Goal: Task Accomplishment & Management: Use online tool/utility

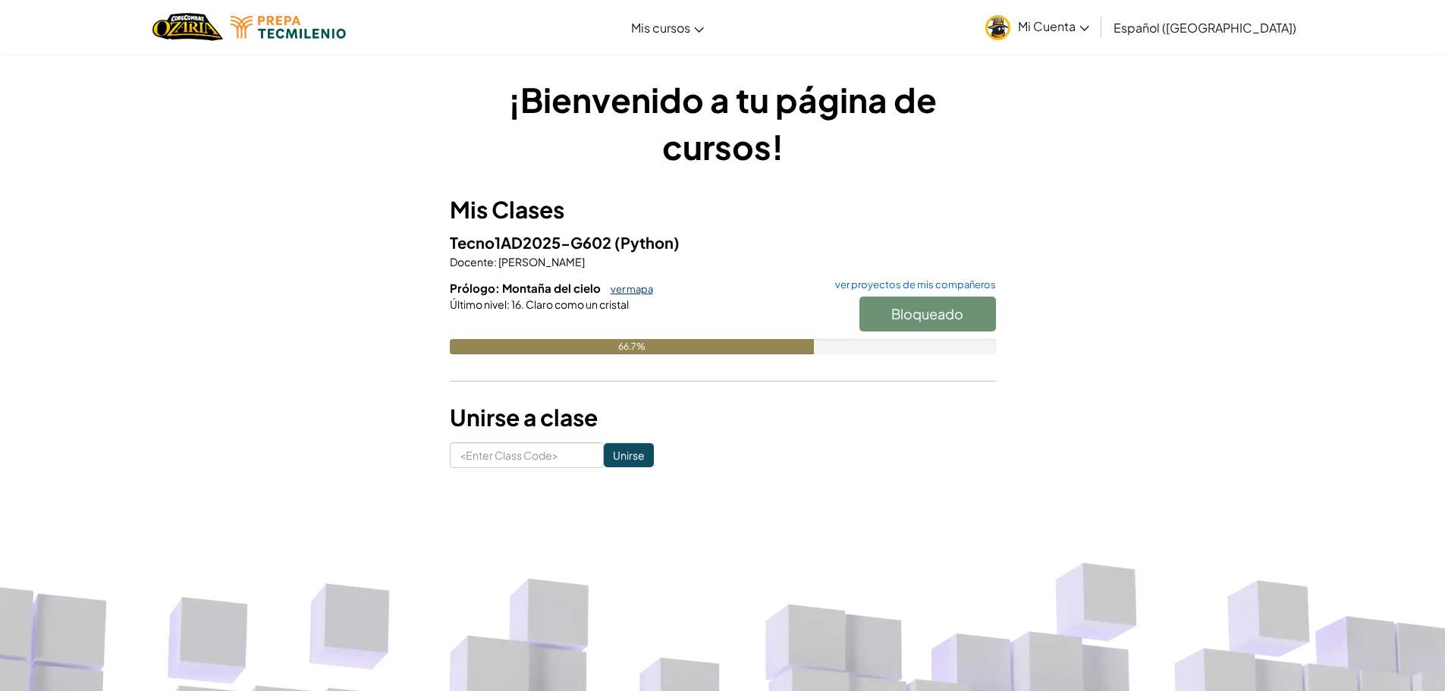
click at [628, 292] on link "ver mapa" at bounding box center [628, 289] width 50 height 12
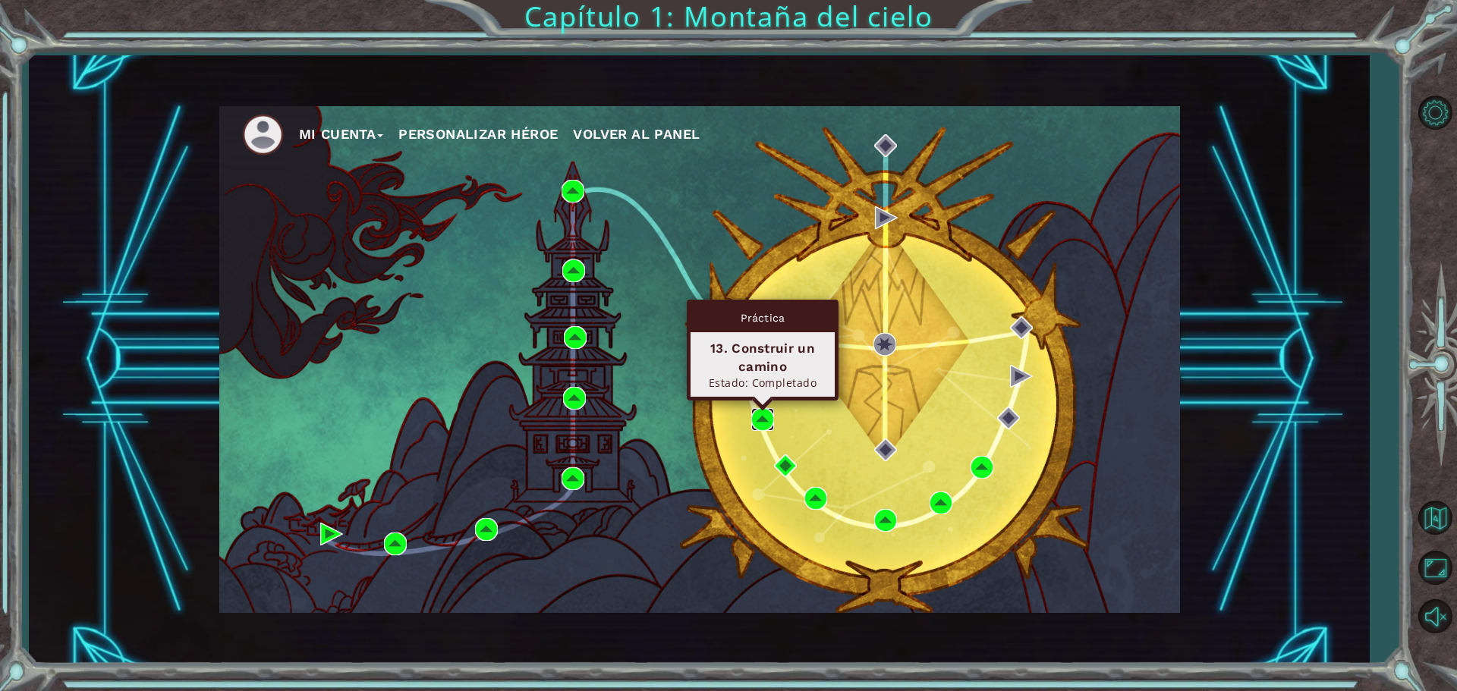
click at [759, 417] on img at bounding box center [762, 419] width 23 height 23
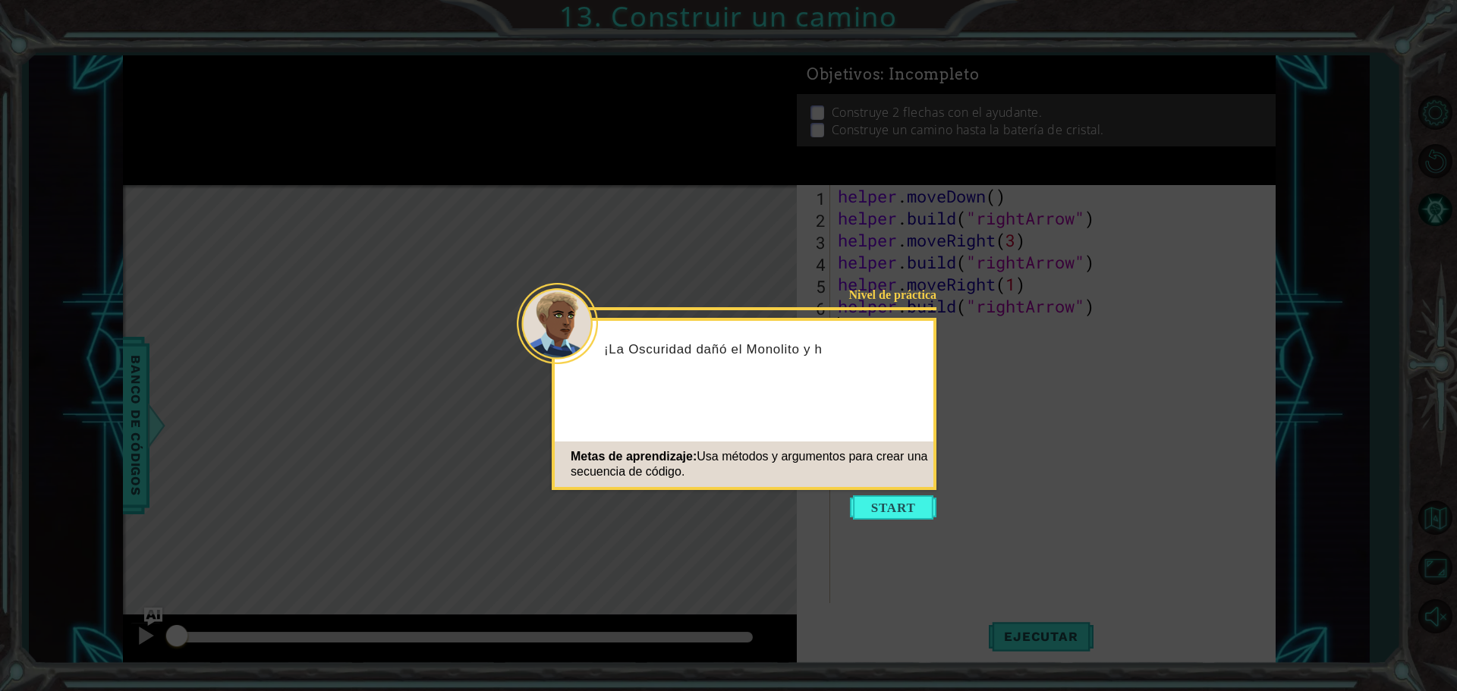
click at [938, 488] on icon at bounding box center [728, 345] width 1457 height 691
click at [914, 498] on button "Start" at bounding box center [893, 507] width 86 height 24
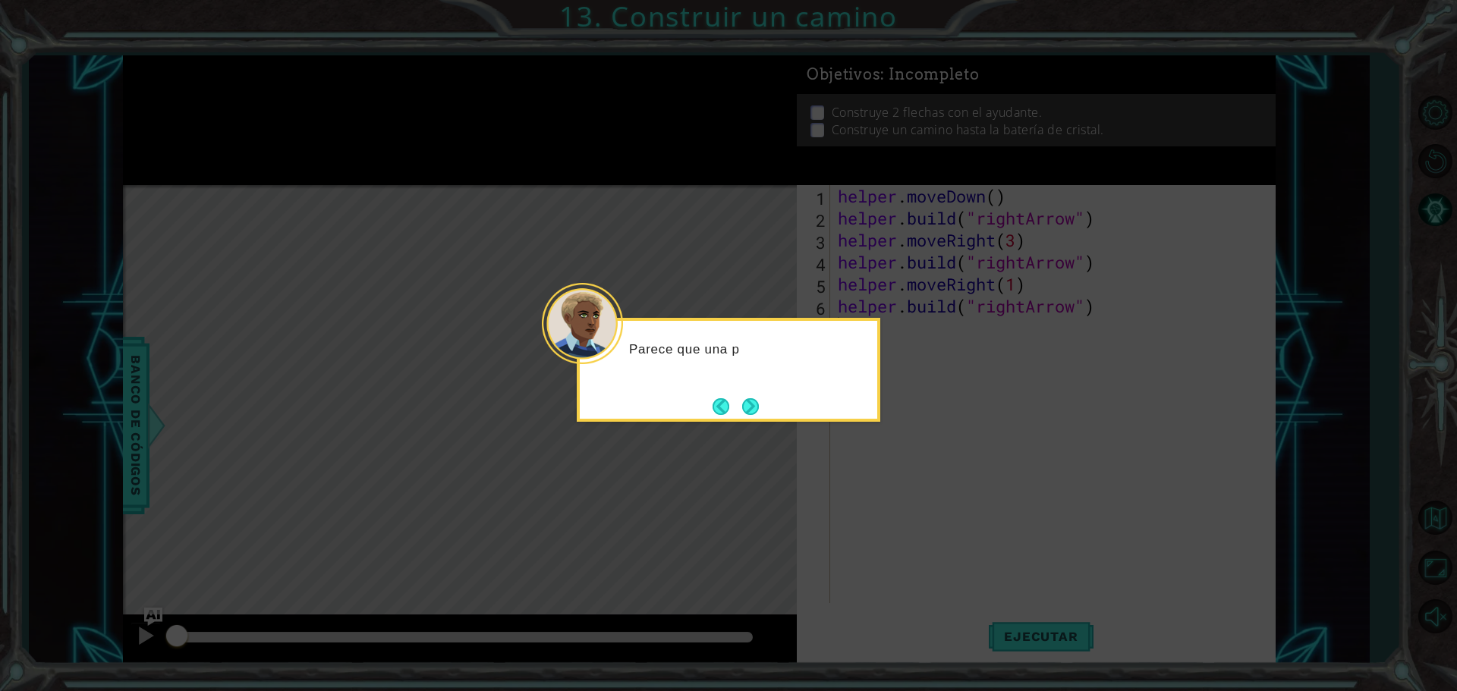
click at [749, 401] on button "Next" at bounding box center [750, 406] width 17 height 17
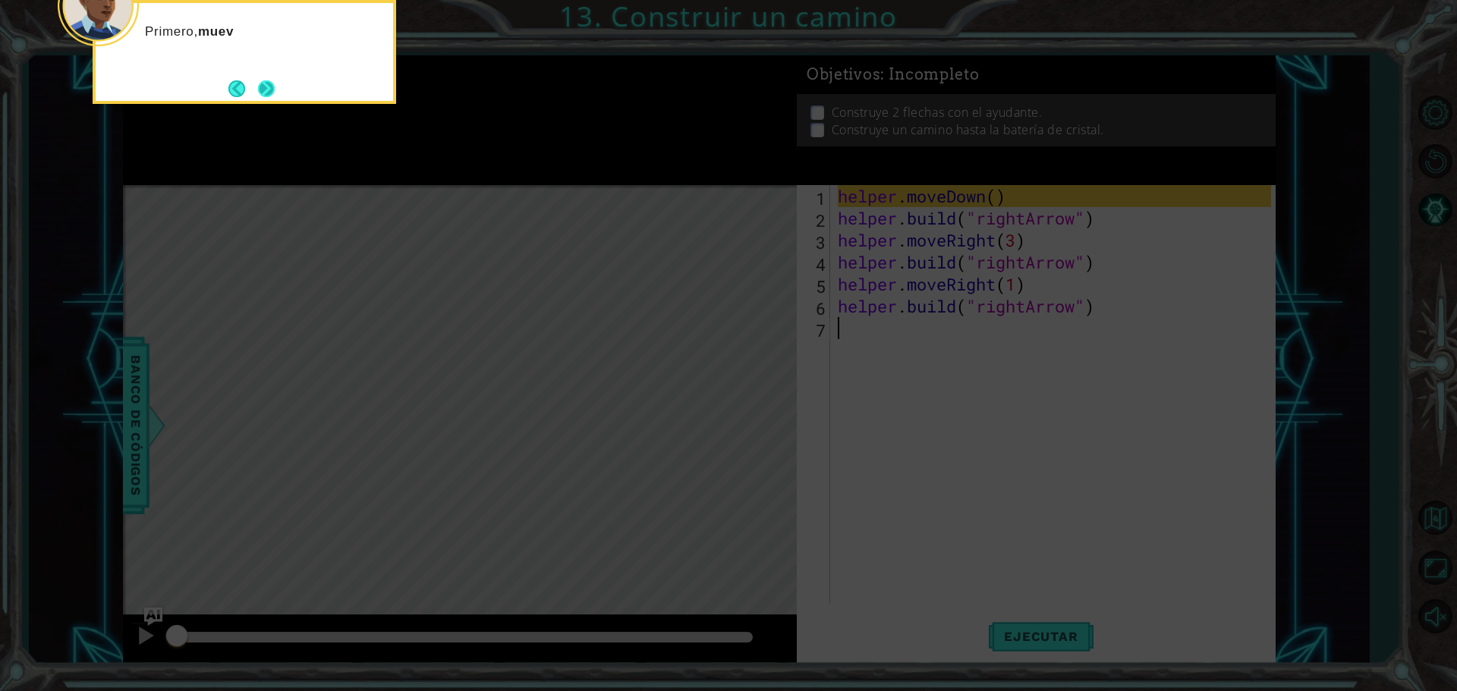
click at [275, 85] on button "Next" at bounding box center [266, 88] width 17 height 17
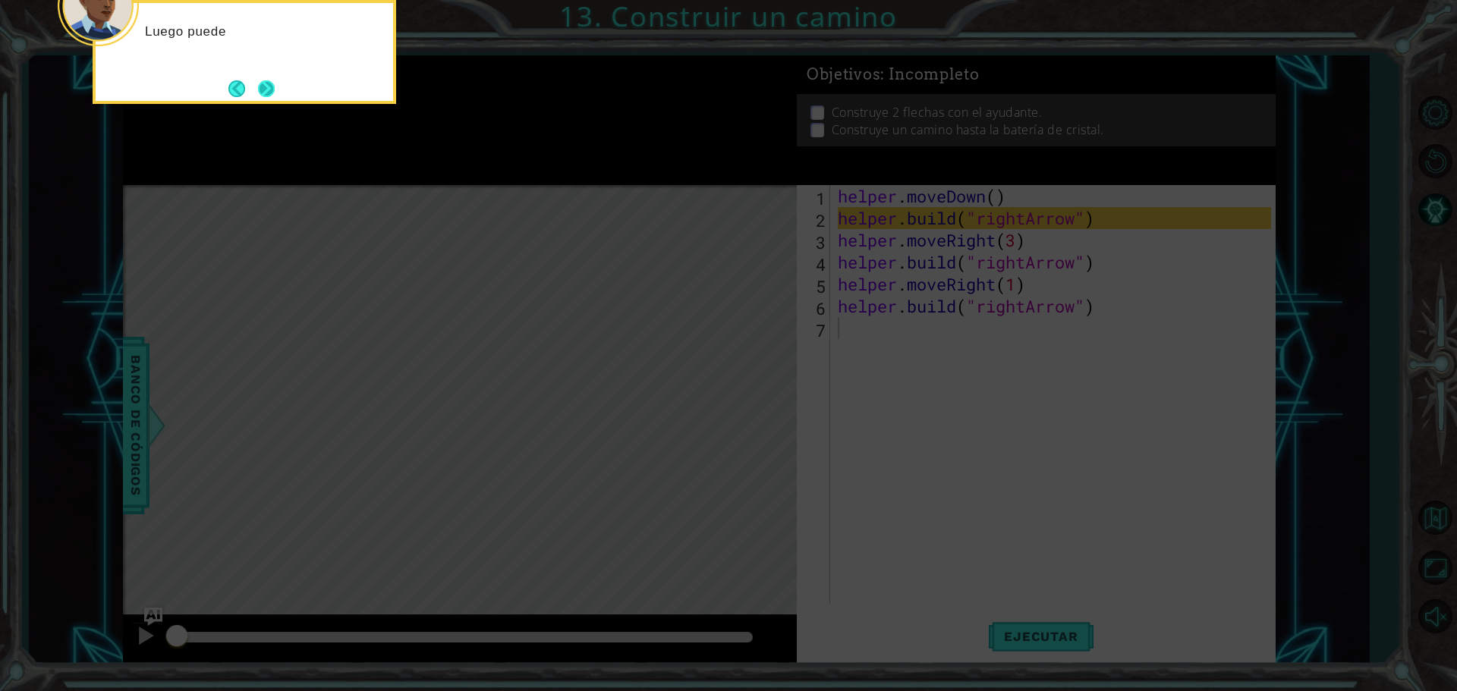
click at [270, 90] on button "Next" at bounding box center [266, 88] width 17 height 17
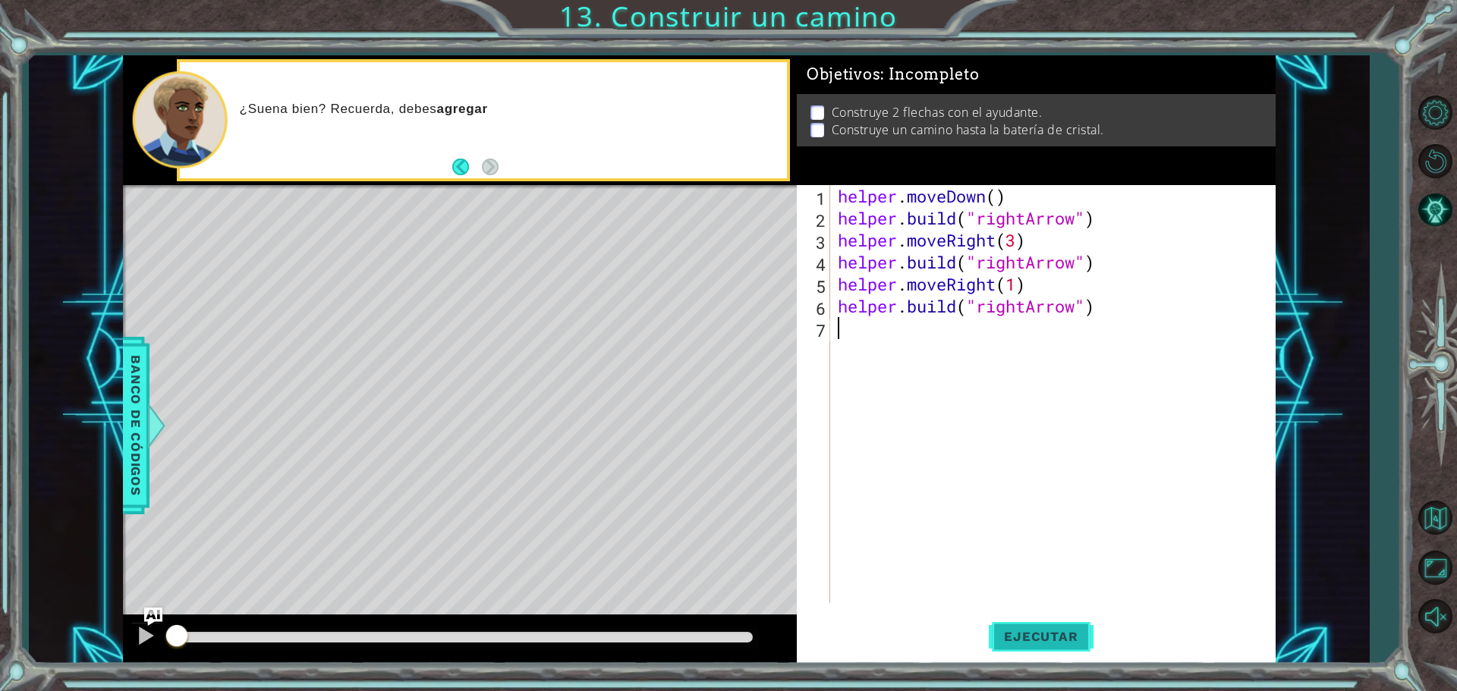
click at [1046, 636] on span "Ejecutar" at bounding box center [1040, 636] width 104 height 15
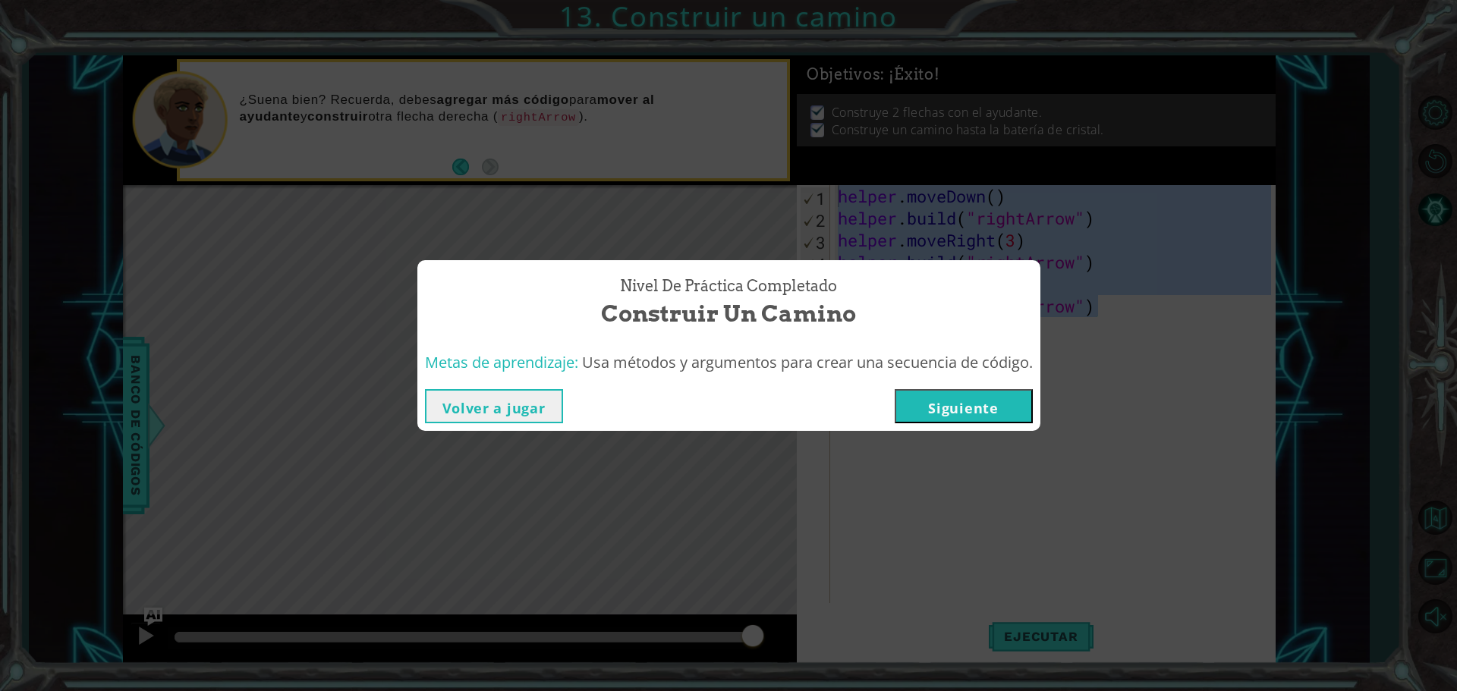
drag, startPoint x: 1123, startPoint y: 307, endPoint x: 920, endPoint y: 312, distance: 202.6
click at [846, 196] on body "1 ההההההההההההההההההההההההההההההההההההההההההההההההההההההההההההההההההההההההההההה…" at bounding box center [728, 345] width 1457 height 691
click at [507, 407] on button "Volver a jugar" at bounding box center [494, 406] width 138 height 34
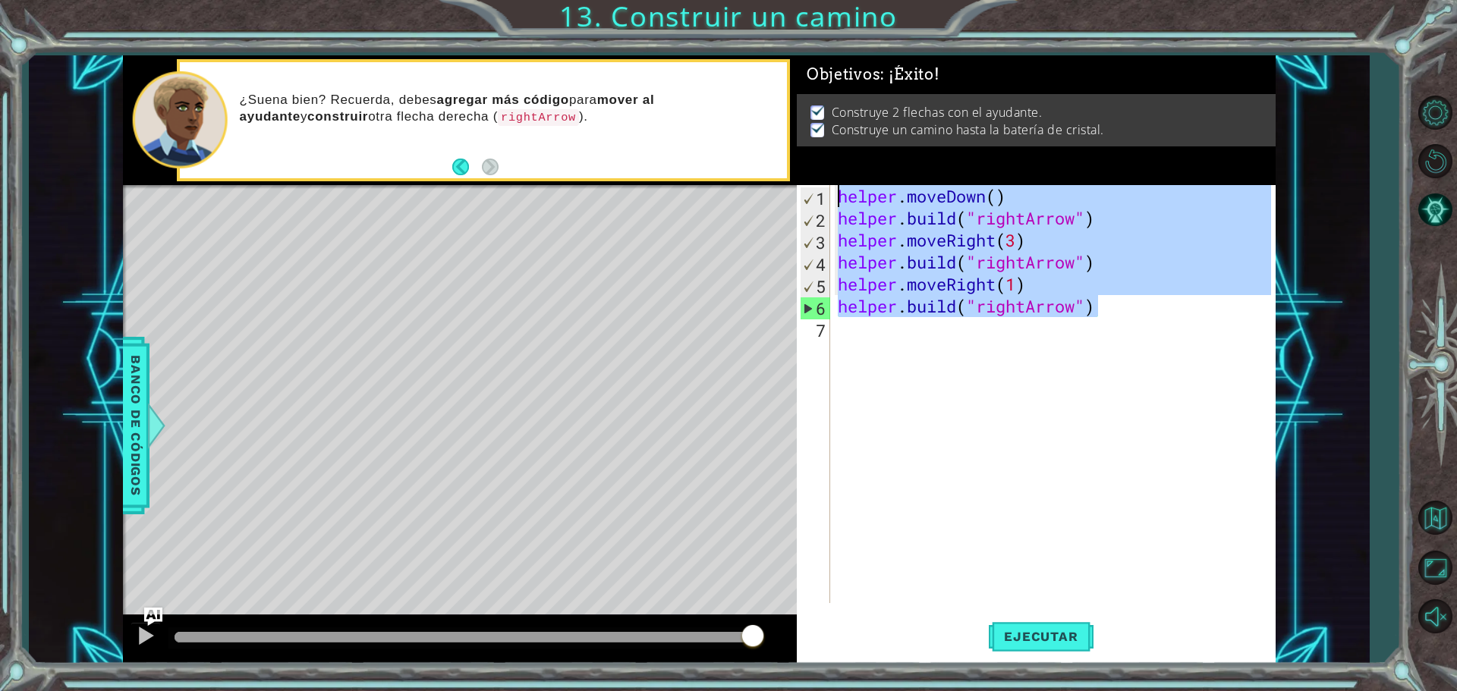
drag, startPoint x: 1139, startPoint y: 310, endPoint x: 839, endPoint y: 187, distance: 324.3
click at [839, 187] on div "helper . moveDown ( ) helper . build ( "rightArrow" ) helper . moveRight ( 3 ) …" at bounding box center [1056, 416] width 444 height 462
type textarea "helper.moveDown() helper.build("rightArrow")"
click at [930, 426] on div "helper . moveDown ( ) helper . build ( "rightArrow" ) helper . moveRight ( 3 ) …" at bounding box center [1056, 416] width 444 height 462
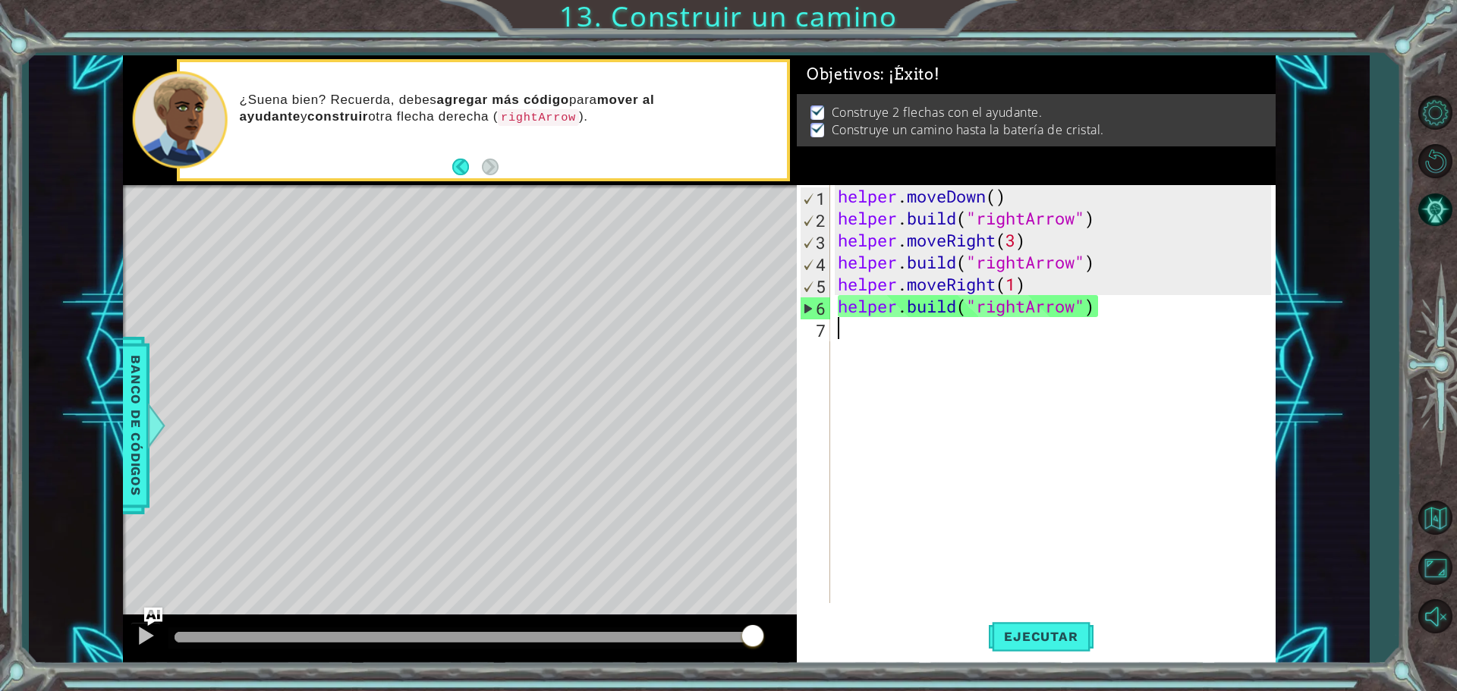
click at [960, 464] on div "helper . moveDown ( ) helper . build ( "rightArrow" ) helper . moveRight ( 3 ) …" at bounding box center [1056, 416] width 444 height 462
click at [1068, 640] on span "Ejecutar" at bounding box center [1040, 636] width 104 height 15
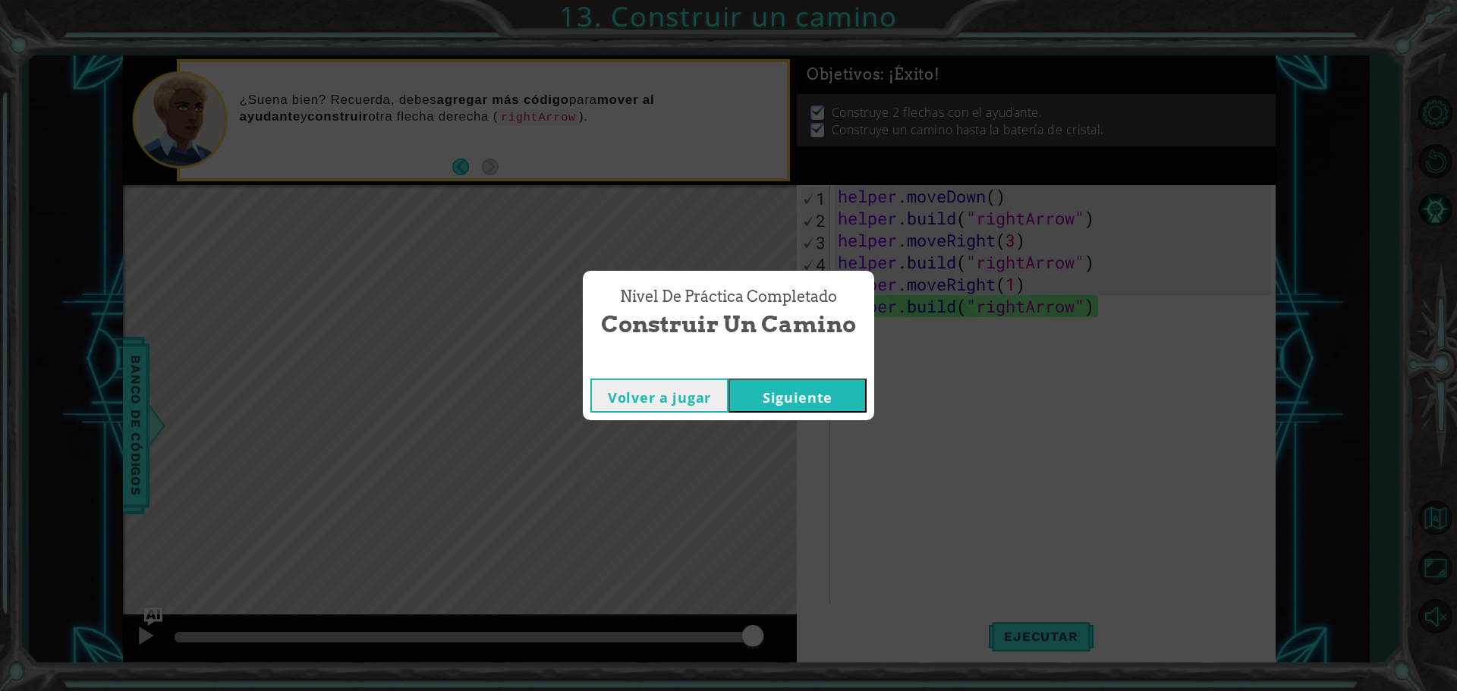
click at [784, 391] on button "Siguiente" at bounding box center [797, 396] width 138 height 34
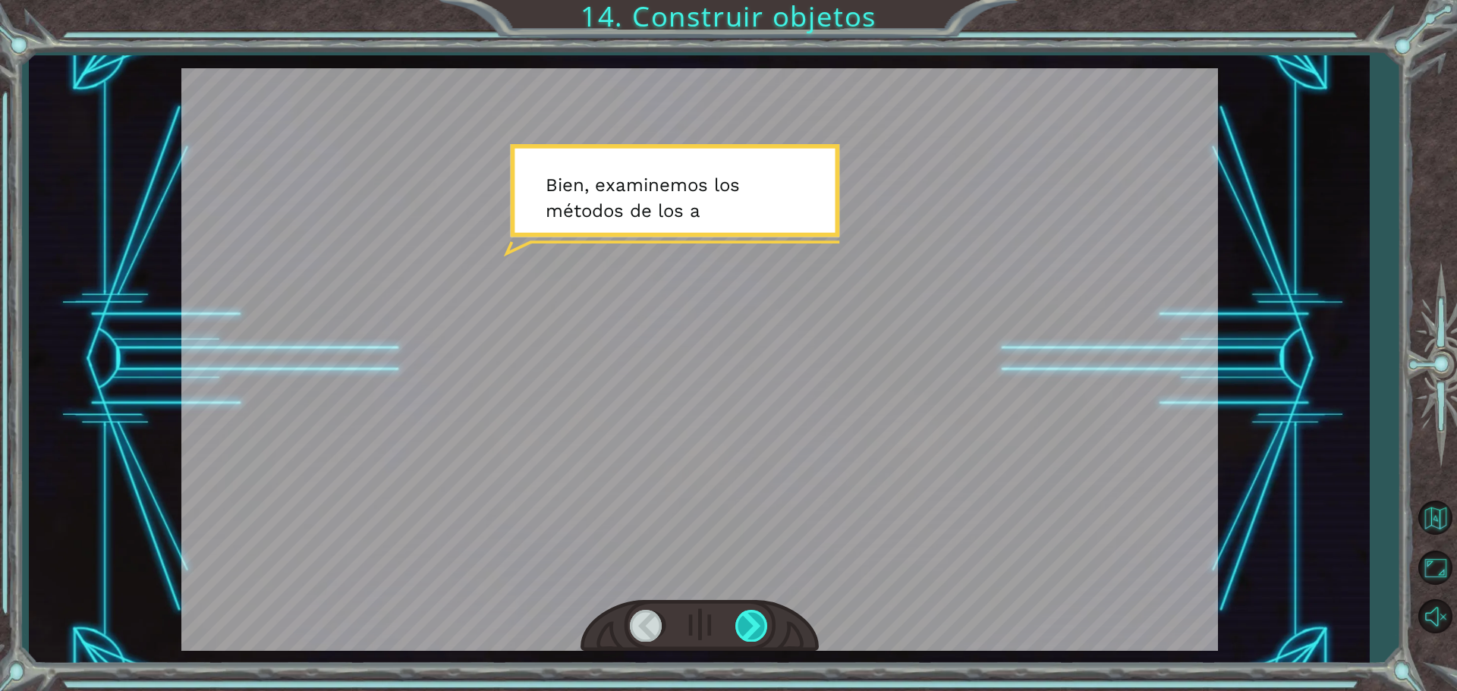
click at [750, 615] on div at bounding box center [752, 625] width 34 height 31
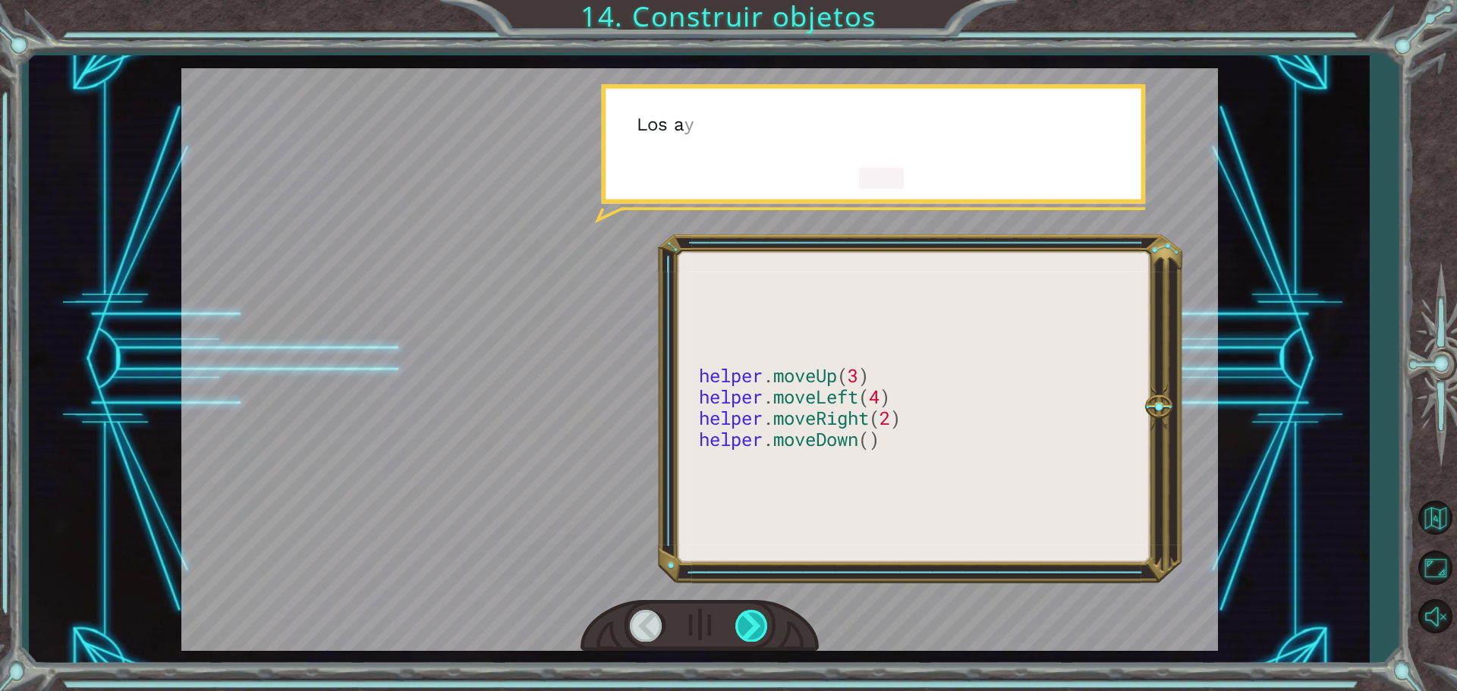
click at [750, 615] on div at bounding box center [752, 625] width 34 height 31
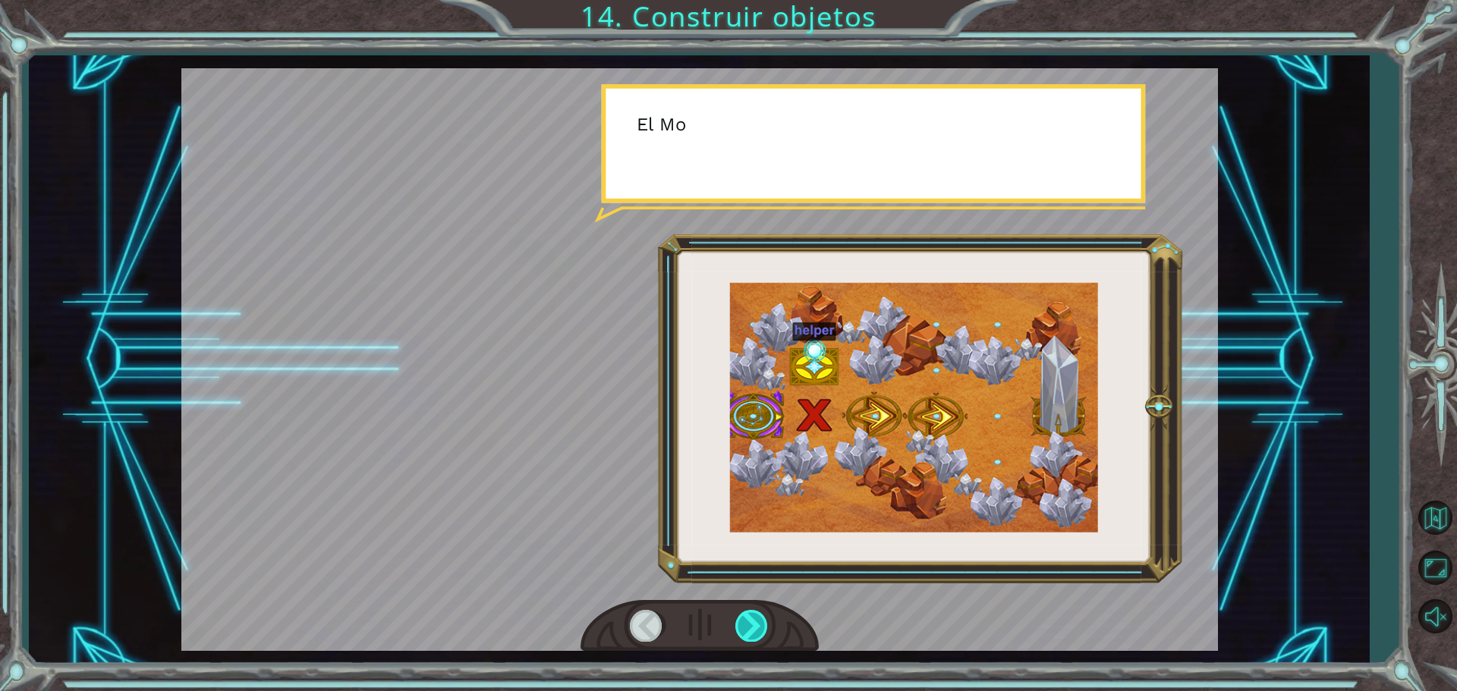
click at [750, 615] on div at bounding box center [752, 625] width 34 height 31
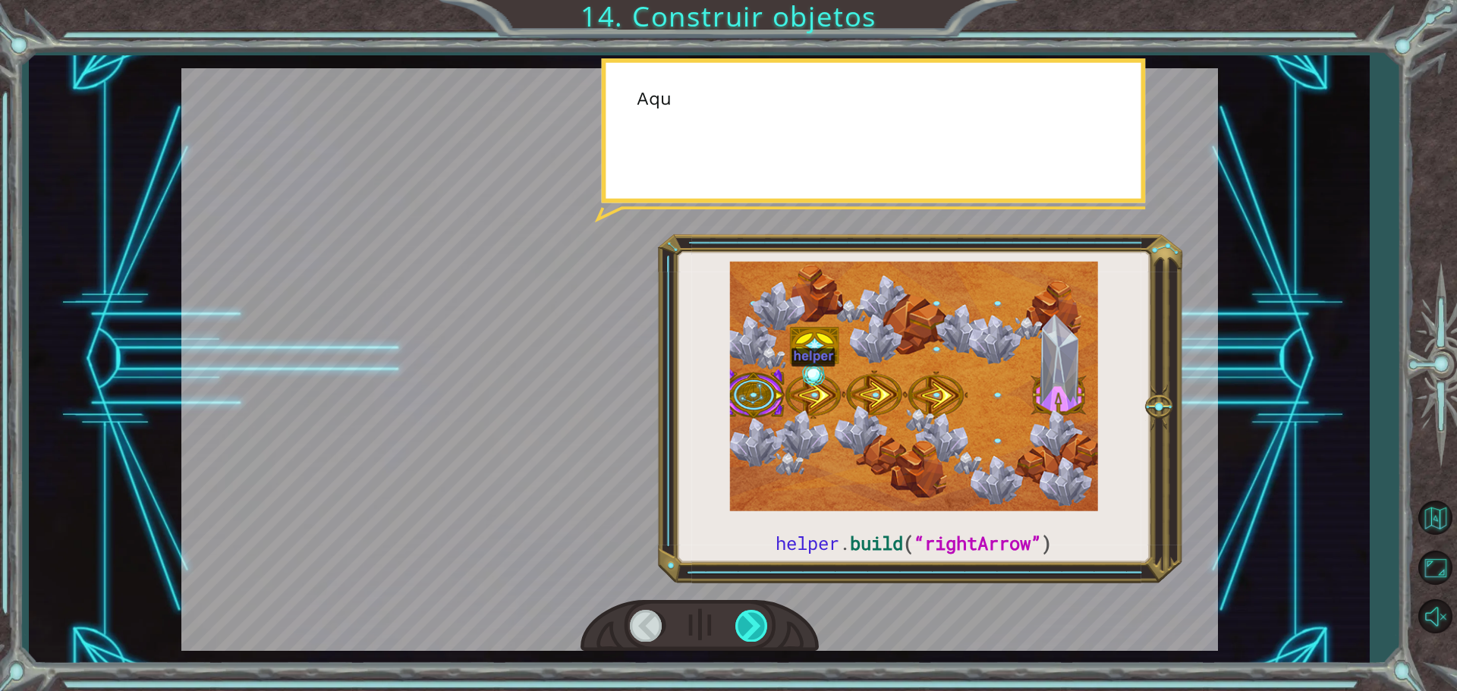
drag, startPoint x: 750, startPoint y: 615, endPoint x: 761, endPoint y: 612, distance: 11.0
click at [761, 612] on div at bounding box center [752, 625] width 34 height 31
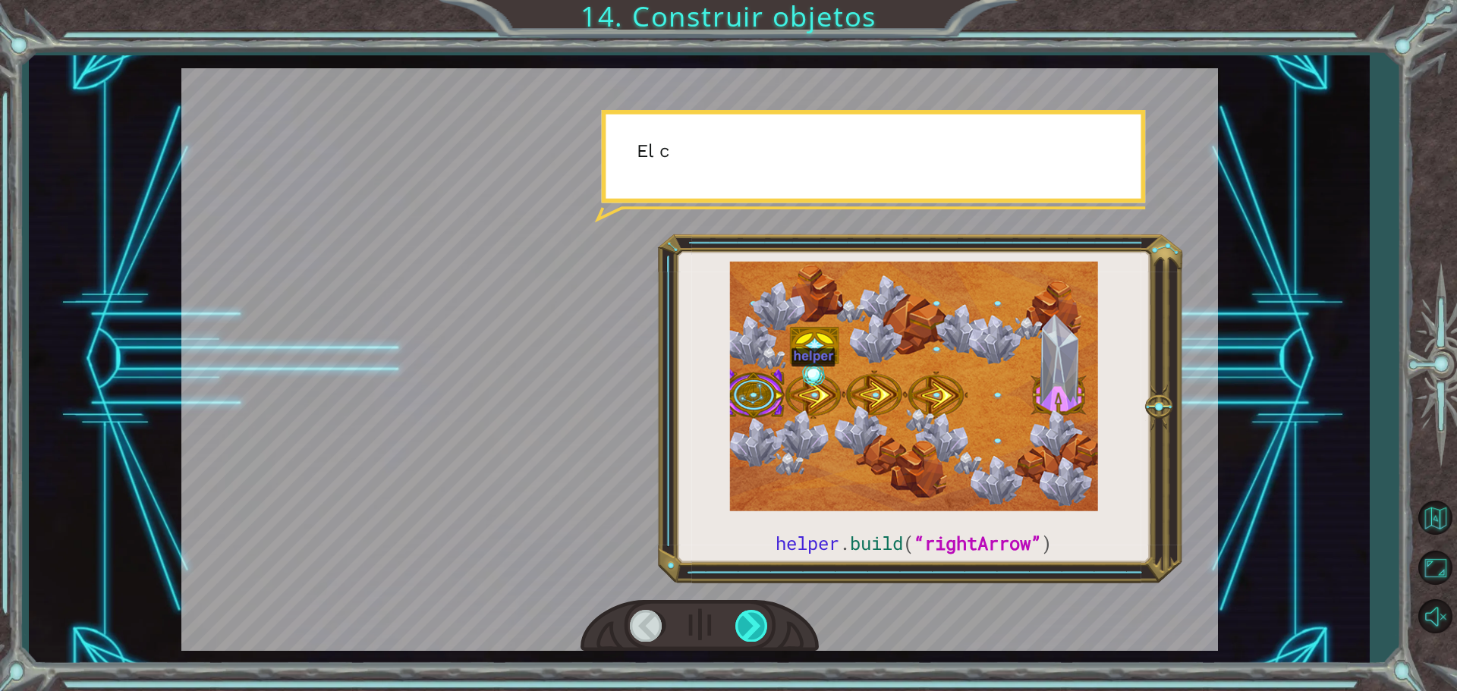
click at [753, 621] on div at bounding box center [752, 625] width 34 height 31
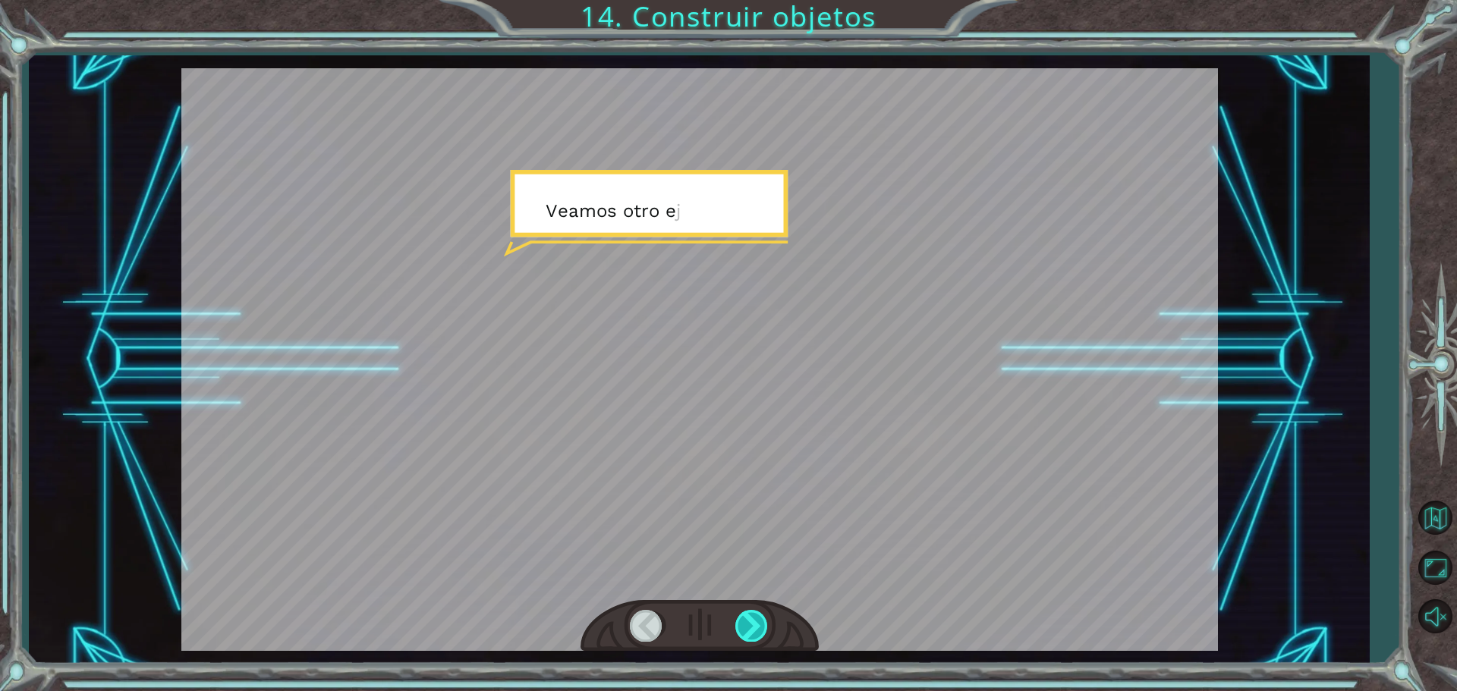
click at [753, 621] on div at bounding box center [752, 625] width 34 height 31
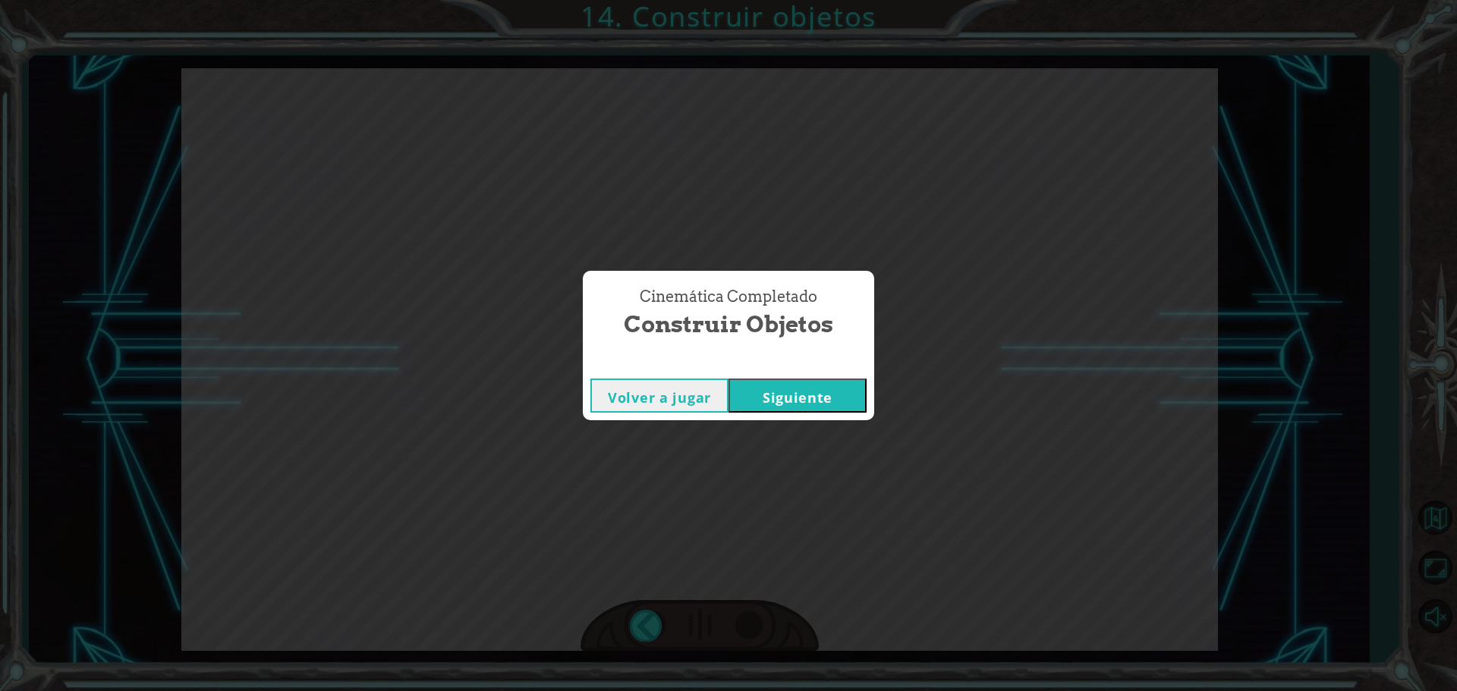
drag, startPoint x: 753, startPoint y: 621, endPoint x: 750, endPoint y: 612, distance: 9.4
click at [752, 621] on div "Cinemática Completado Construir objetos Volver a jugar Siguiente" at bounding box center [728, 345] width 1457 height 691
click at [803, 392] on button "Siguiente" at bounding box center [797, 396] width 138 height 34
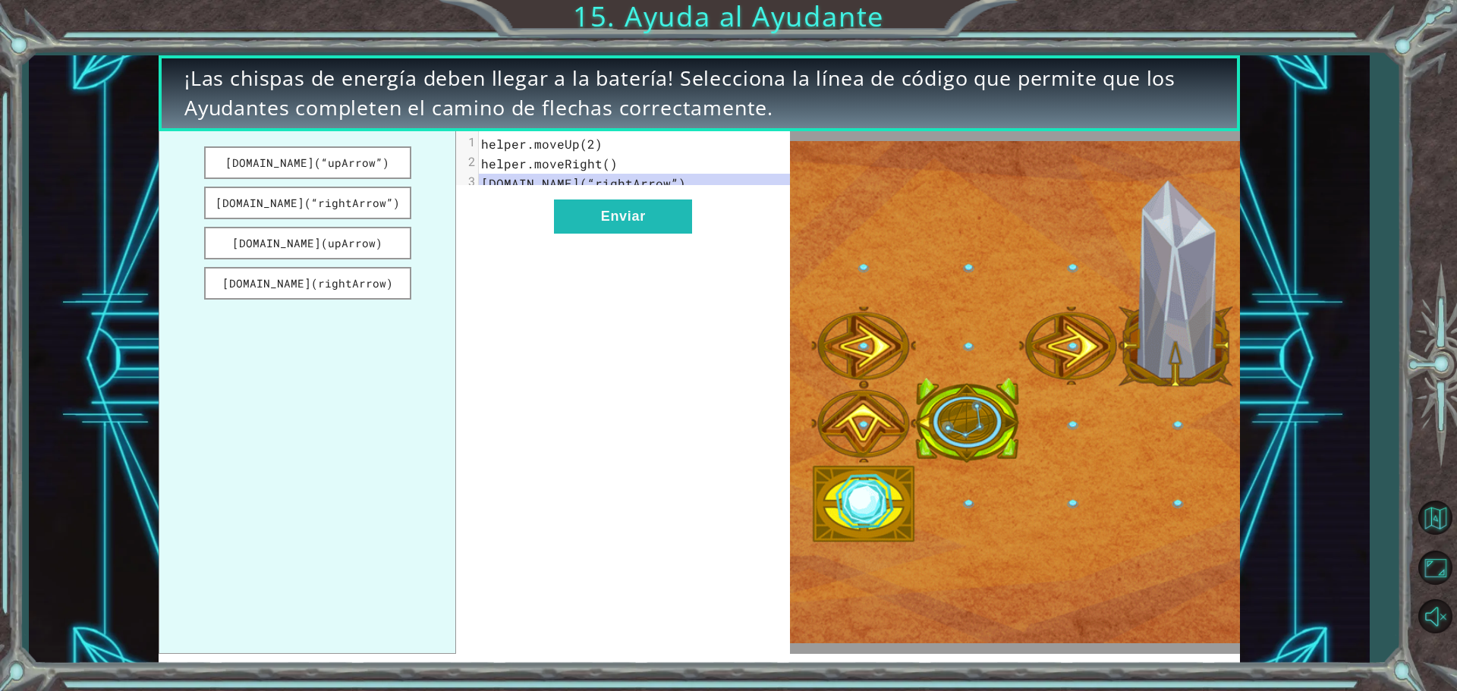
click at [665, 369] on div "xxxxxxxxxx 3 1 helper.moveUp(2) 2 helper.moveRight() 3 helper.build(“rightArrow…" at bounding box center [623, 392] width 334 height 523
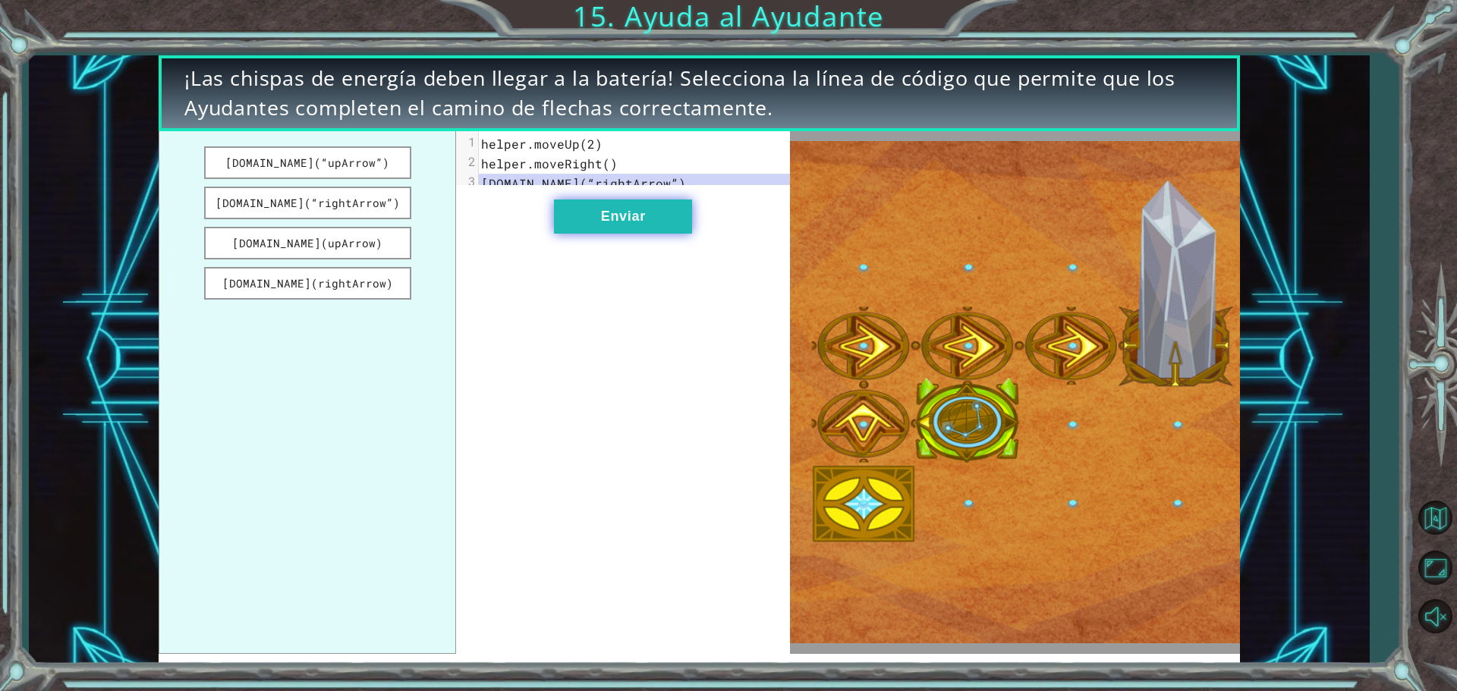
click at [645, 226] on button "Enviar" at bounding box center [623, 217] width 138 height 34
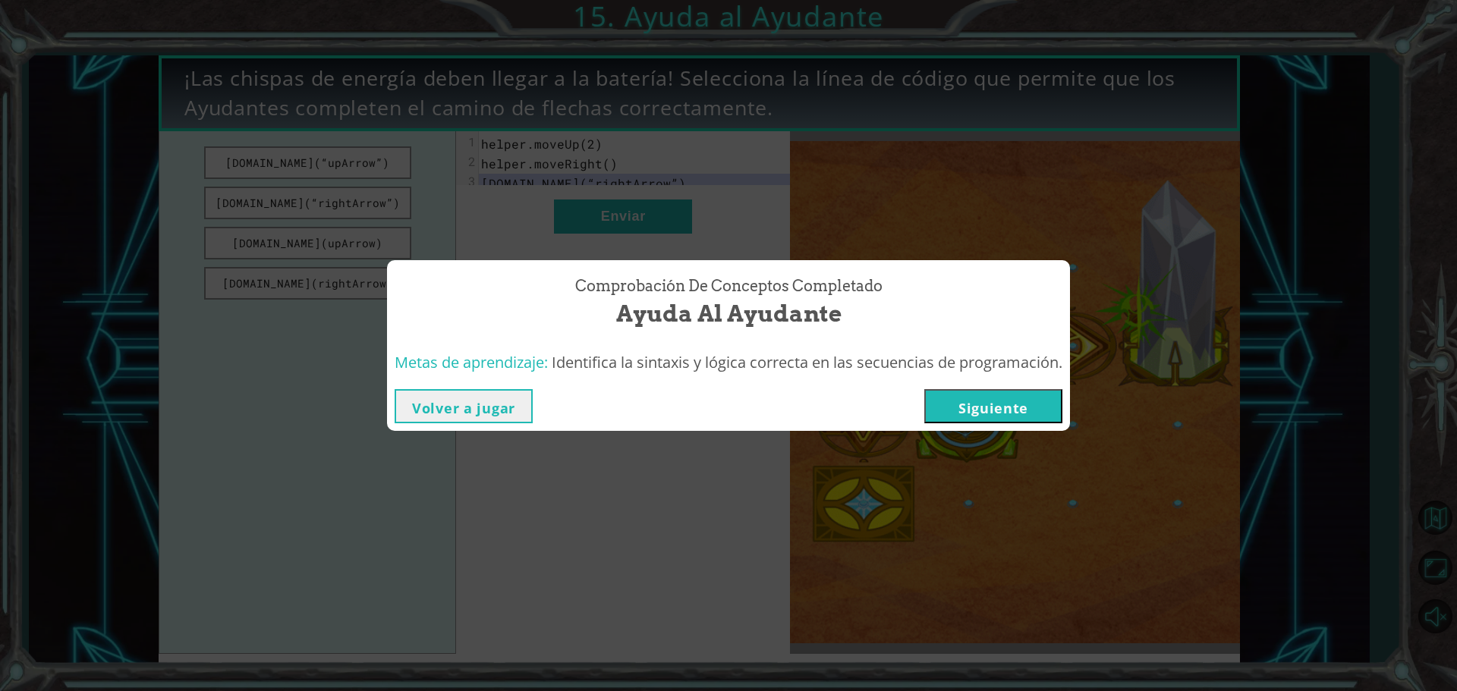
click at [979, 413] on button "Siguiente" at bounding box center [993, 406] width 138 height 34
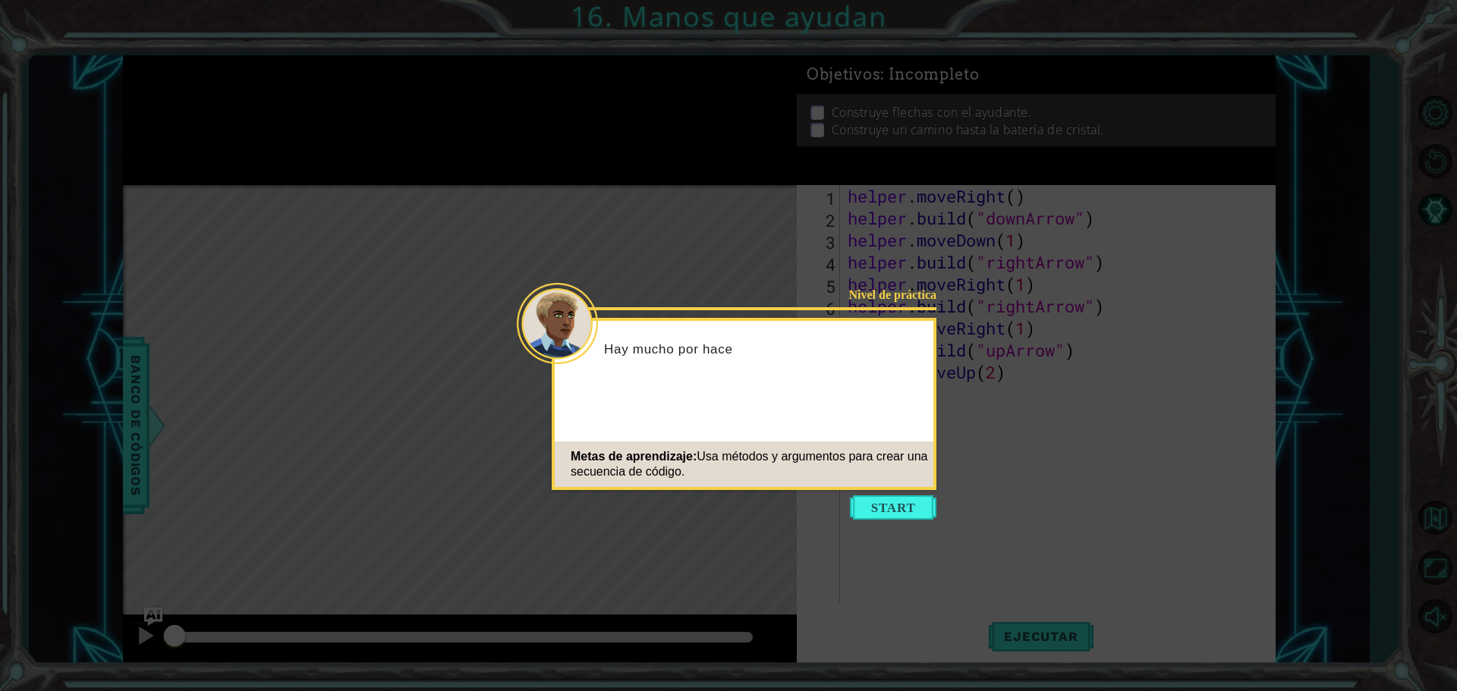
click at [896, 523] on icon at bounding box center [728, 345] width 1457 height 691
click at [897, 509] on button "Start" at bounding box center [893, 507] width 86 height 24
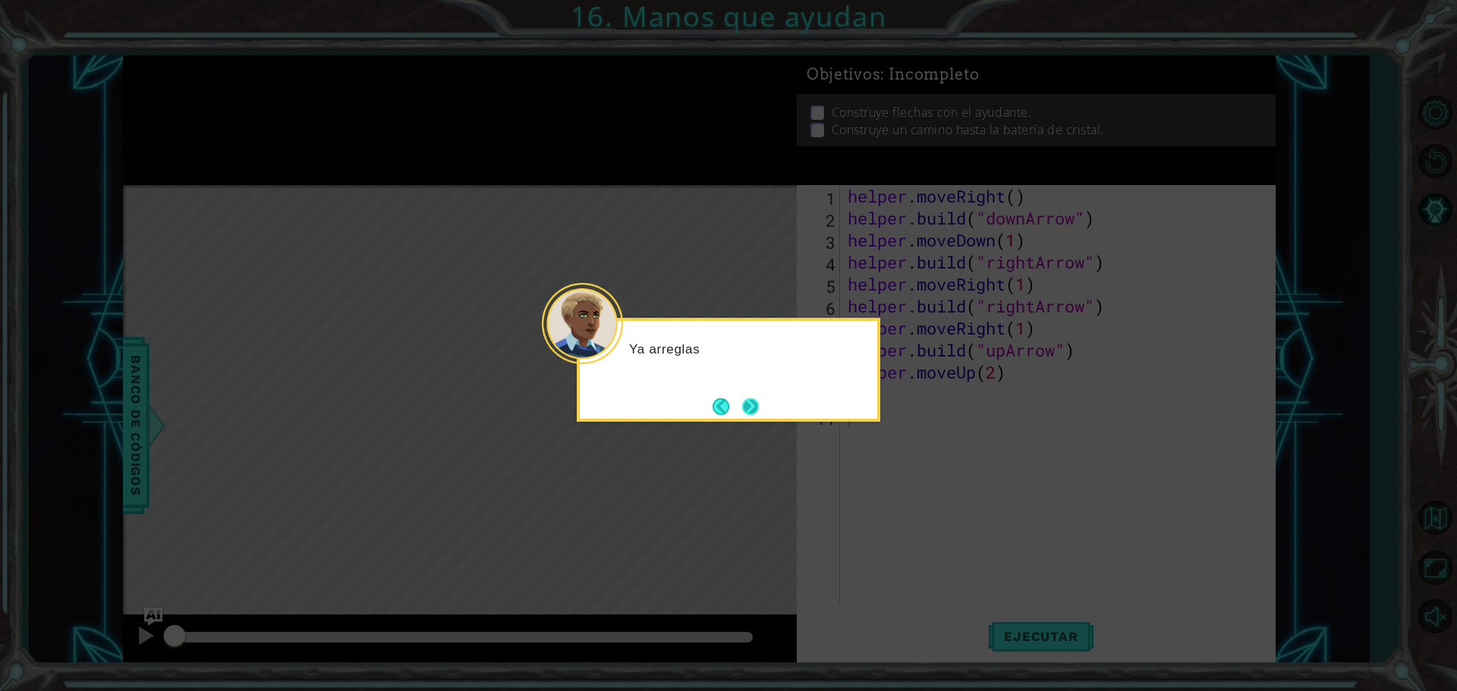
click at [750, 409] on button "Next" at bounding box center [750, 406] width 17 height 17
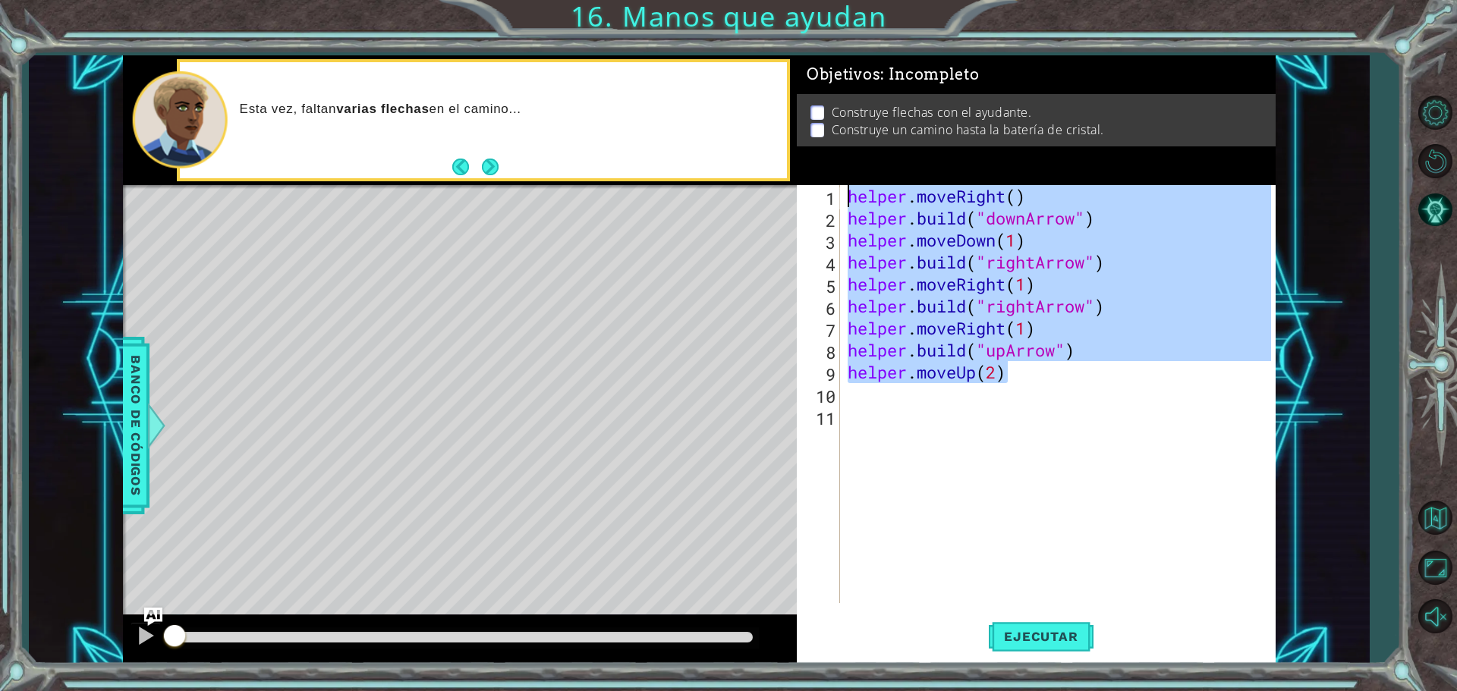
drag, startPoint x: 1033, startPoint y: 379, endPoint x: 839, endPoint y: 188, distance: 272.0
click at [839, 188] on div "1 2 3 4 5 6 7 8 9 10 11 helper . moveRight ( ) helper . build ( "downArrow" ) h…" at bounding box center [1034, 394] width 474 height 418
type textarea "helper.moveRight() helper.build("downArrow")"
